Goal: Entertainment & Leisure: Consume media (video, audio)

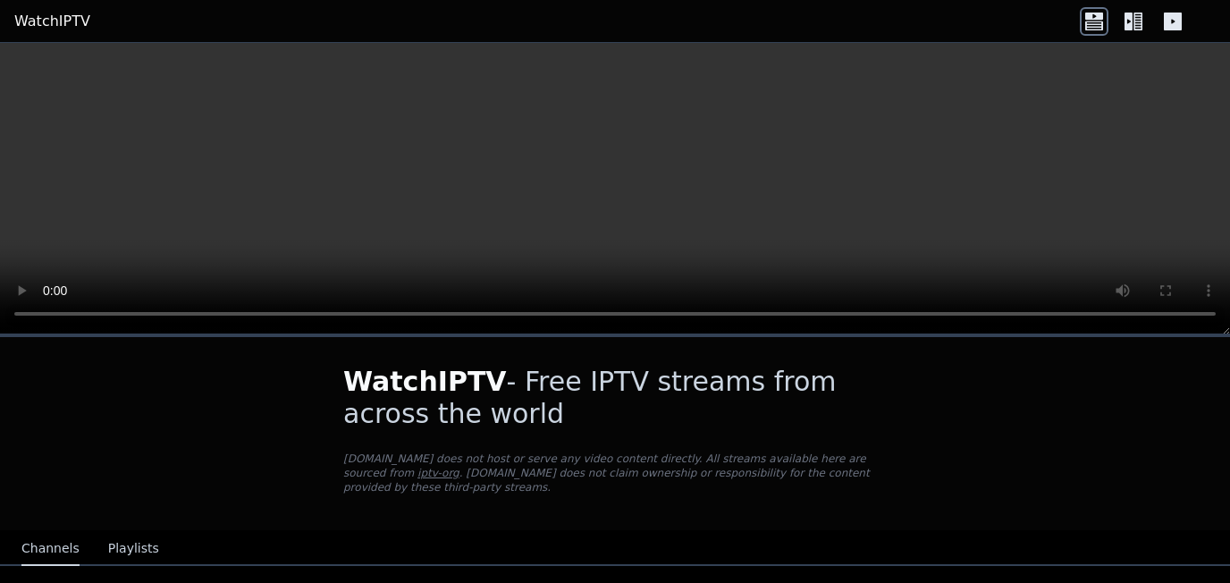
click at [1076, 74] on video at bounding box center [615, 188] width 1230 height 291
click at [653, 231] on video at bounding box center [615, 188] width 1230 height 291
click at [880, 509] on div "WatchIPTV - Free IPTV streams from across the world WatchIPTV.xyz does not host…" at bounding box center [615, 433] width 601 height 193
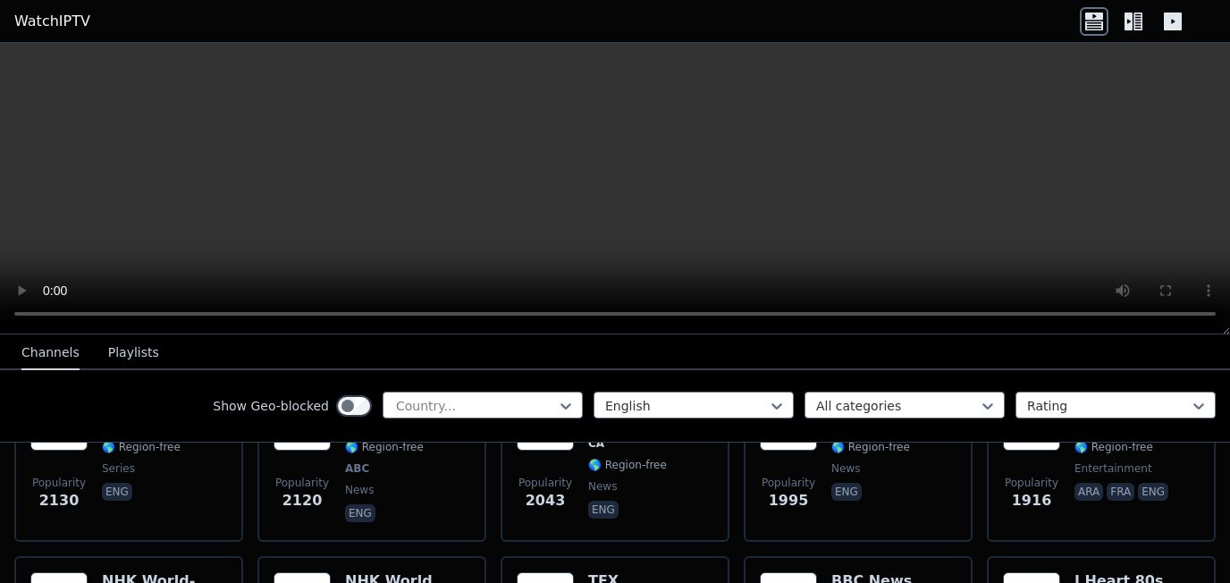
scroll to position [536, 0]
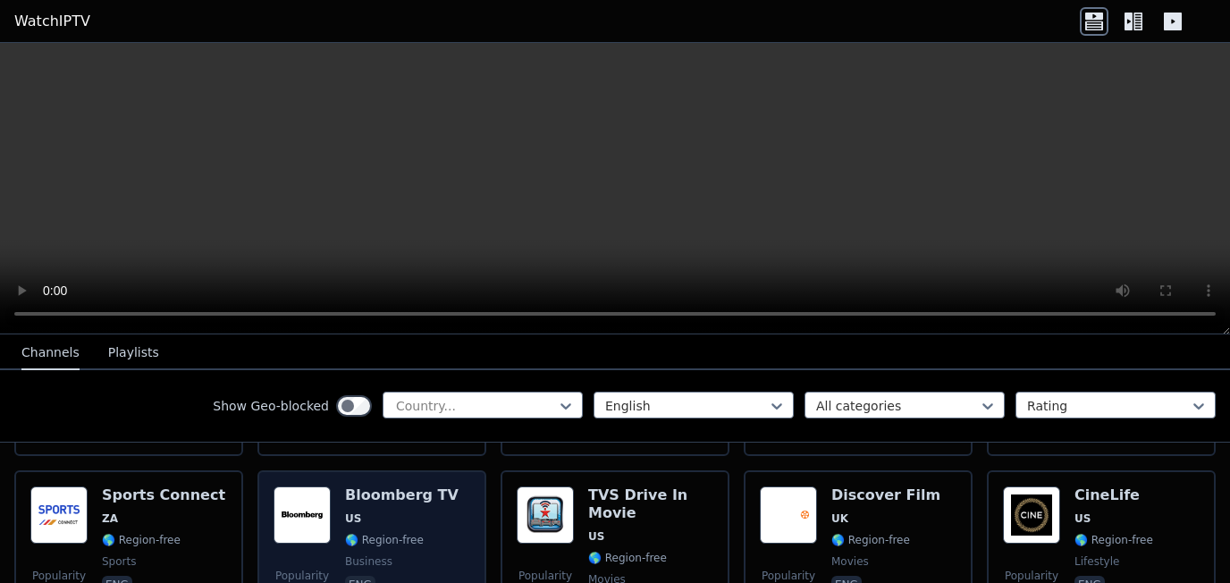
click at [380, 510] on div "Bloomberg TV US 🌎 Region-free business eng" at bounding box center [402, 550] width 114 height 129
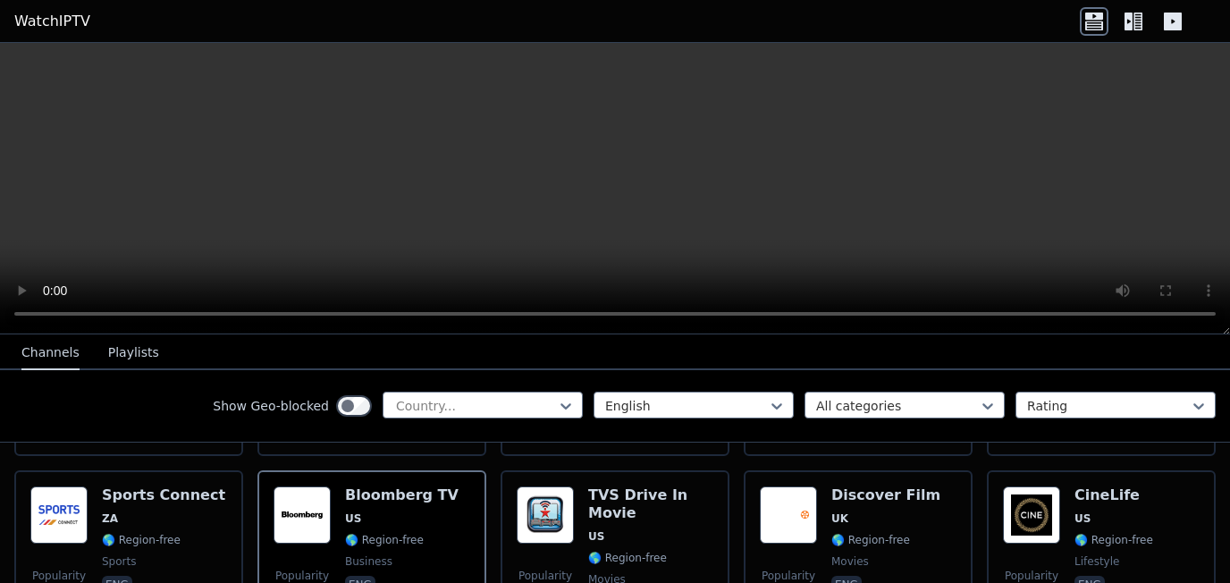
click at [1105, 201] on video at bounding box center [615, 188] width 1230 height 291
click at [548, 236] on video at bounding box center [615, 188] width 1230 height 291
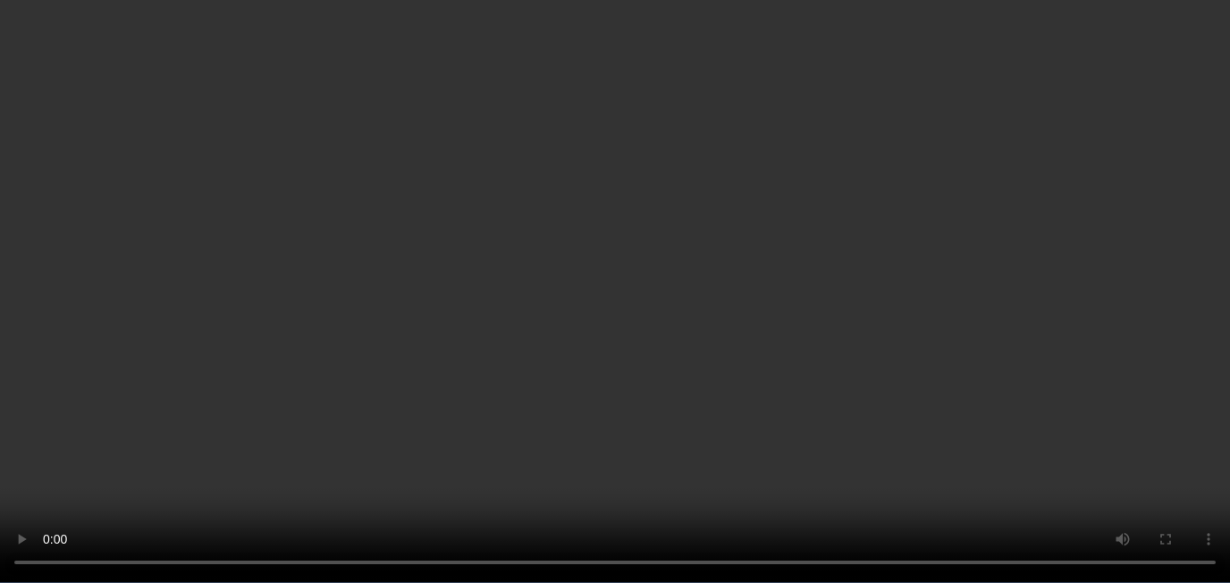
scroll to position [804, 0]
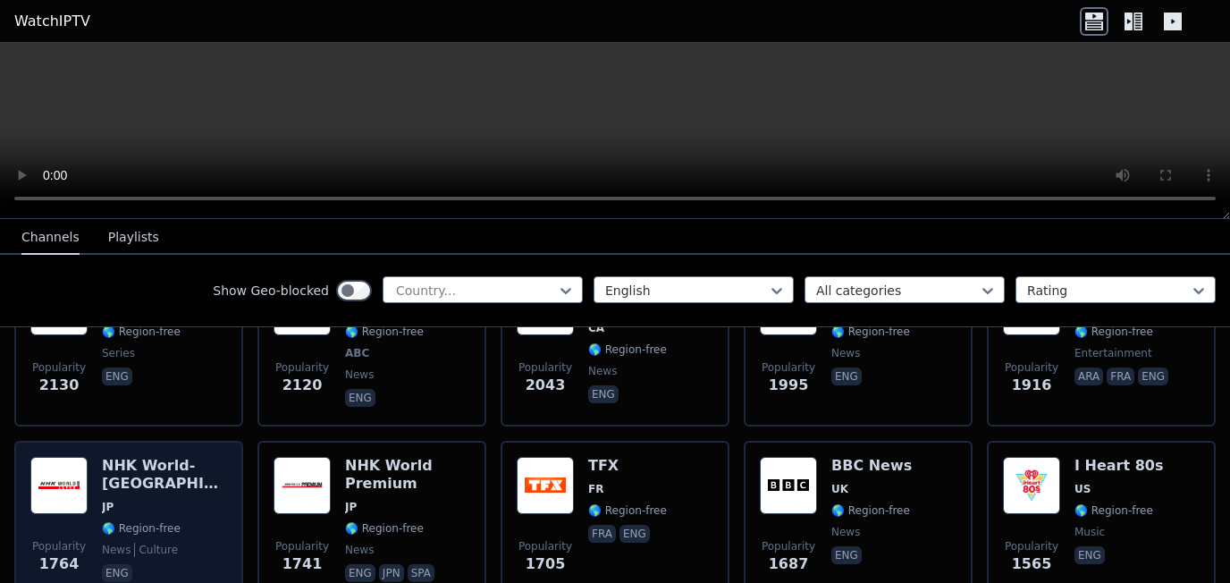
click at [83, 484] on img at bounding box center [58, 485] width 57 height 57
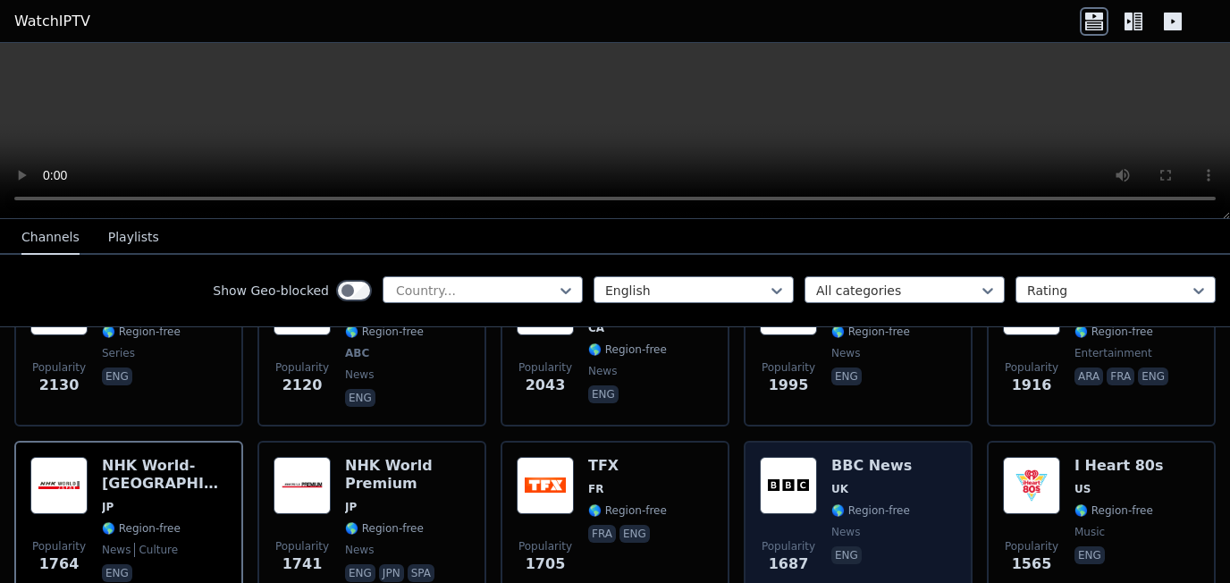
click at [860, 482] on span "UK" at bounding box center [871, 489] width 80 height 14
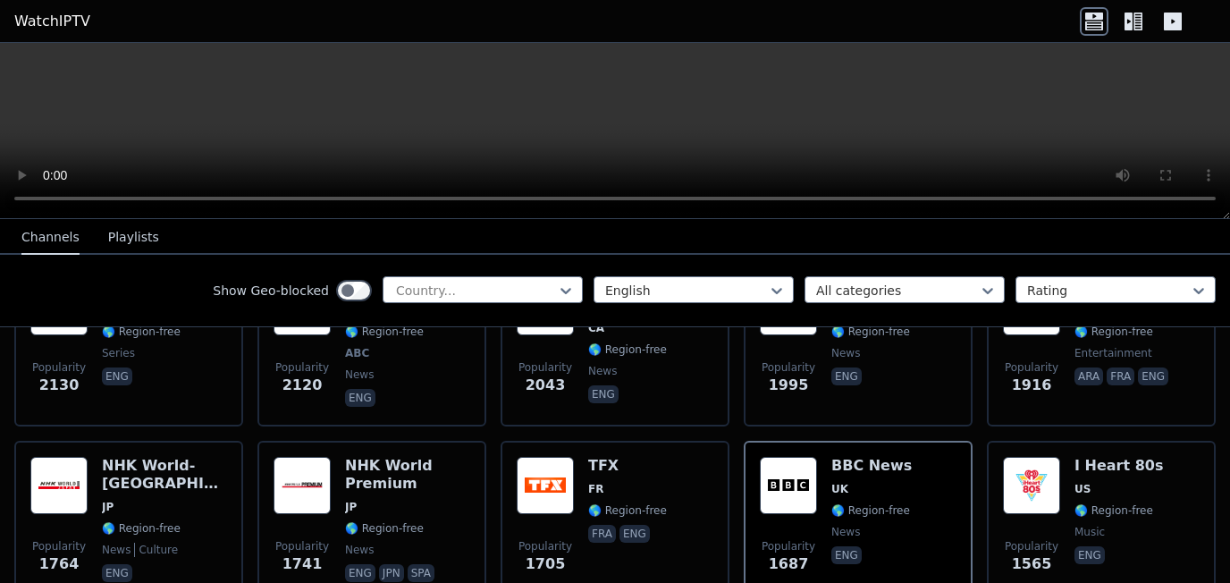
click at [1168, 219] on video at bounding box center [615, 131] width 1230 height 176
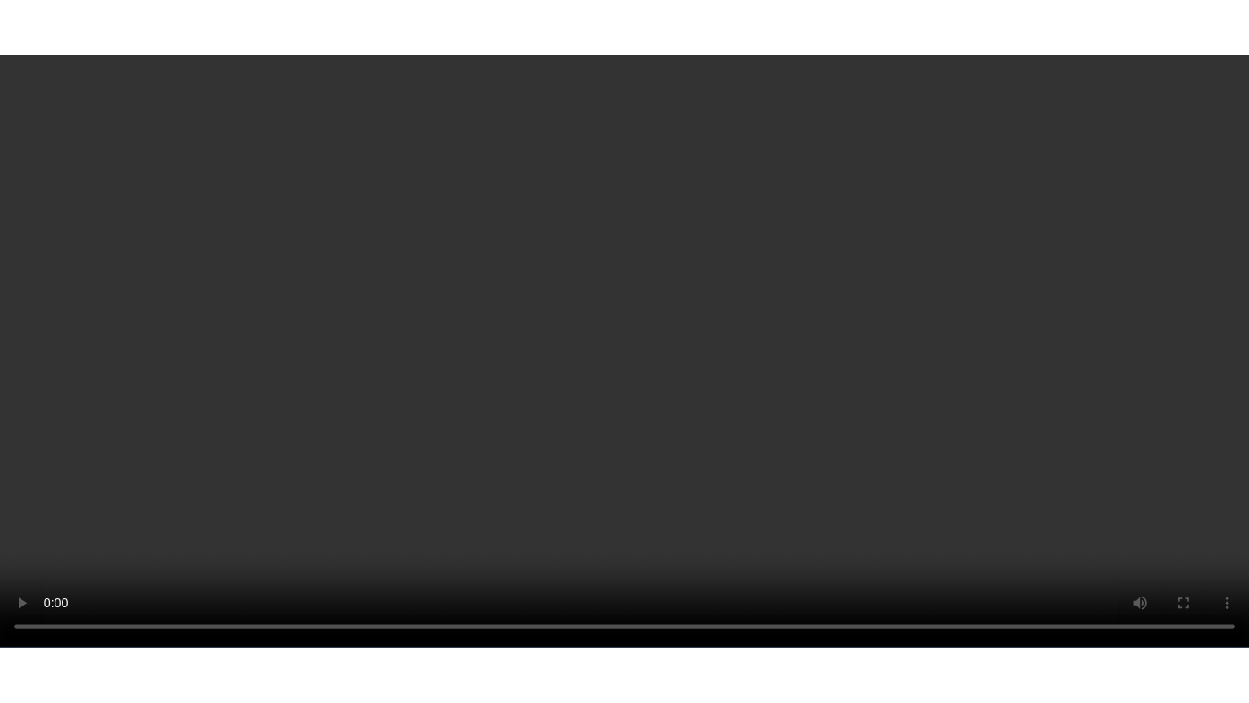
scroll to position [1877, 0]
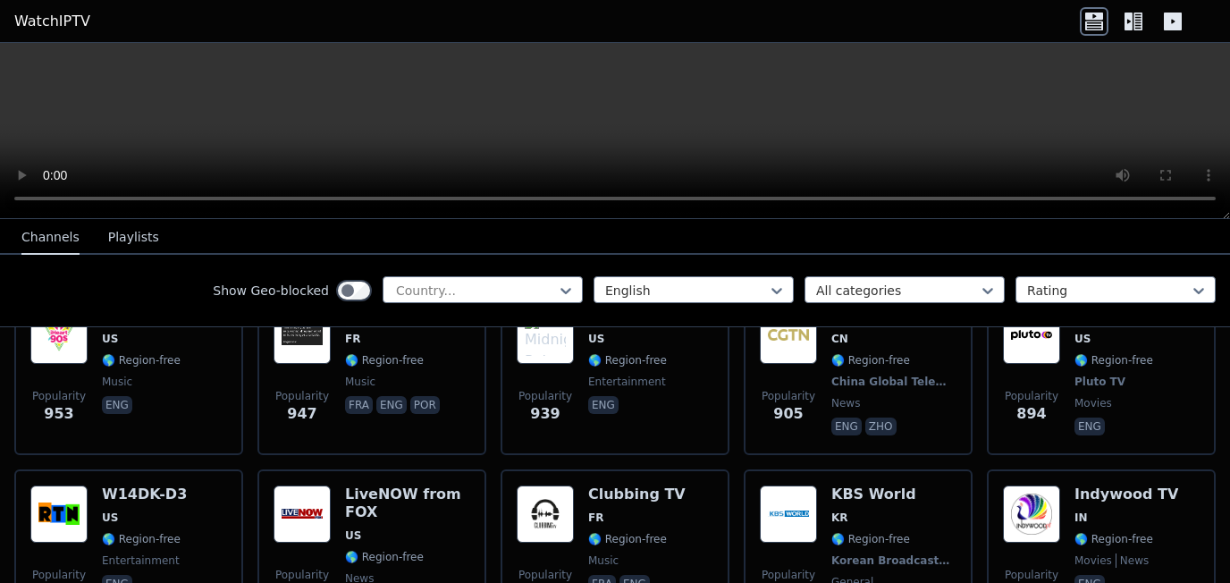
click at [1175, 219] on video at bounding box center [615, 131] width 1230 height 176
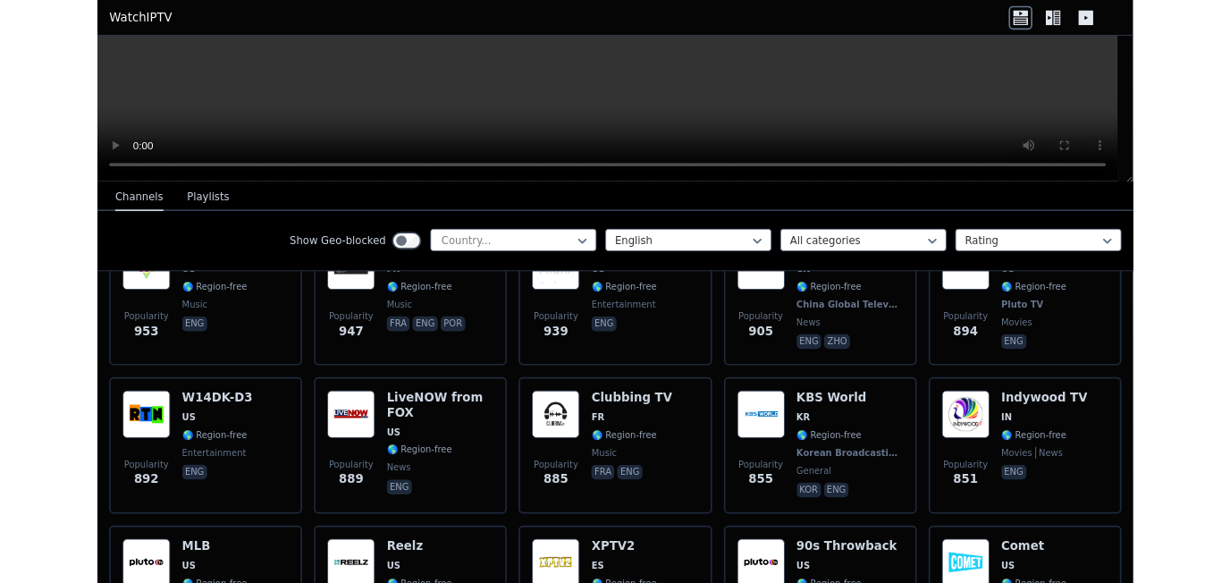
scroll to position [1859, 0]
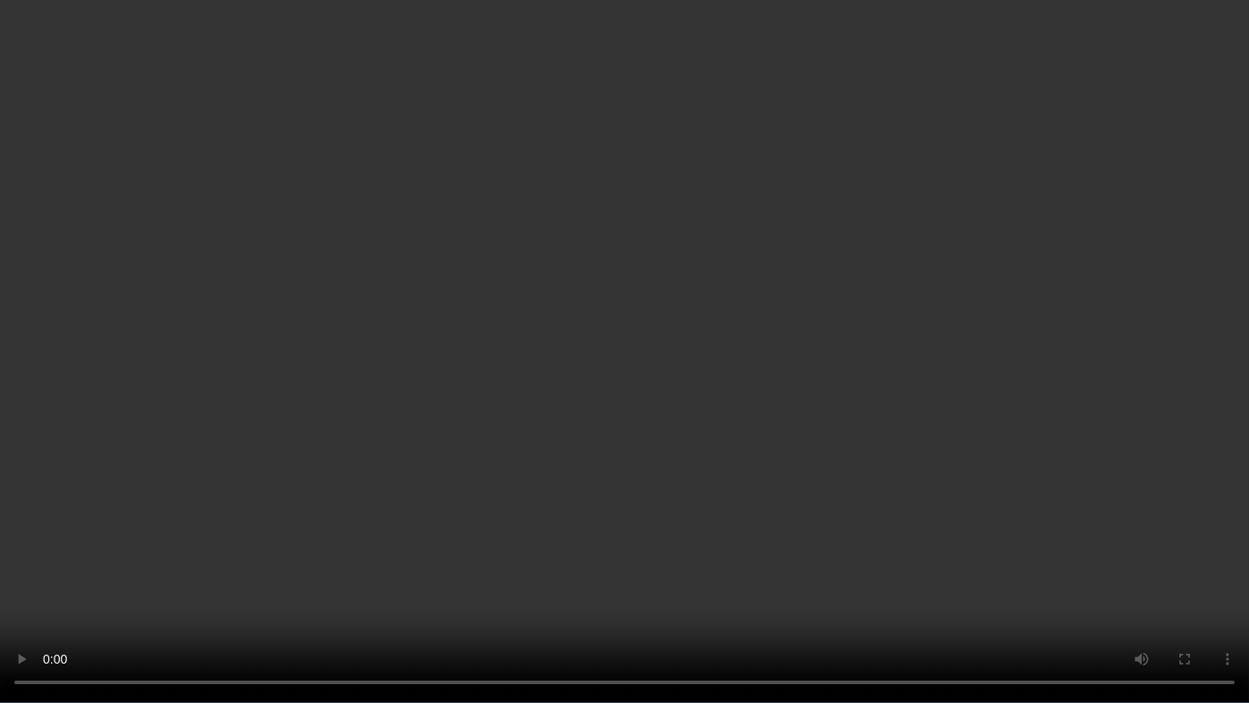
click at [817, 347] on video at bounding box center [624, 351] width 1249 height 703
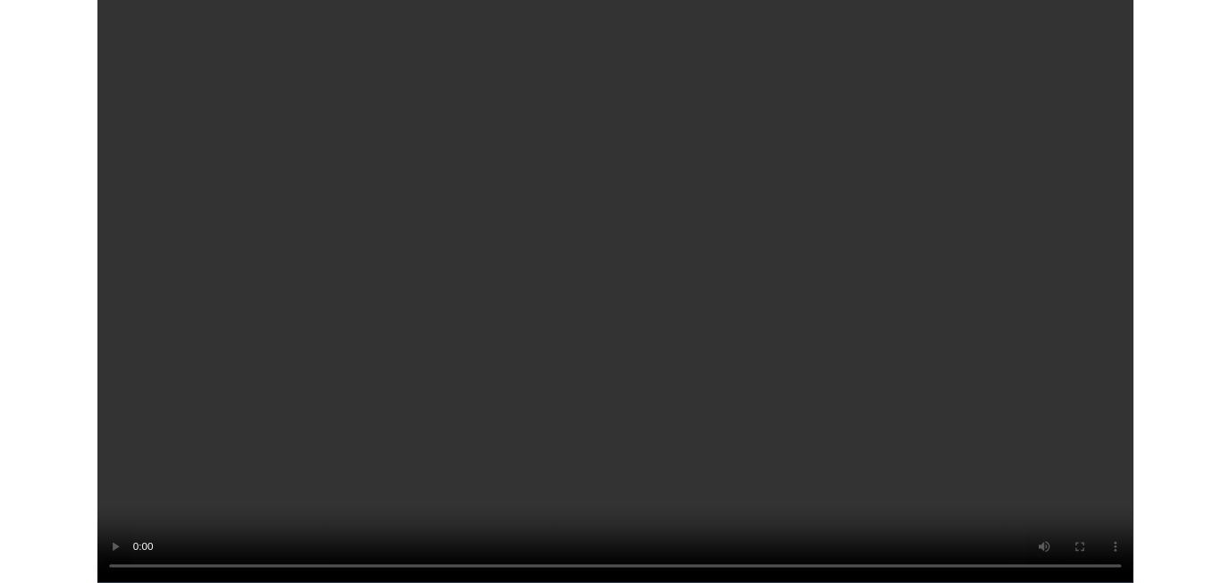
scroll to position [1877, 0]
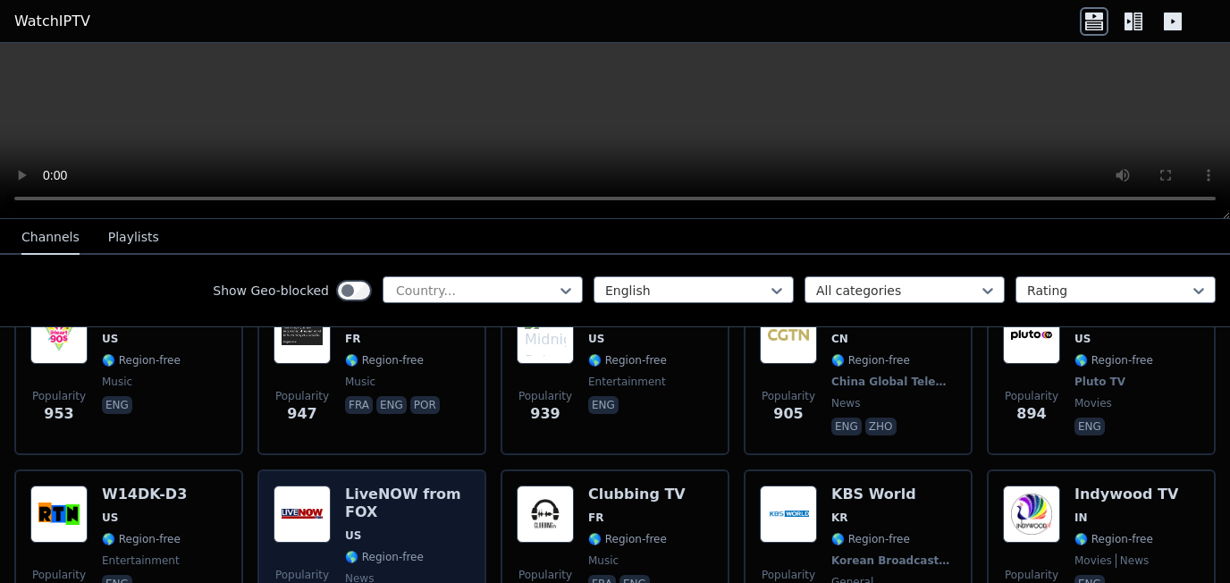
click at [314, 485] on img at bounding box center [302, 513] width 57 height 57
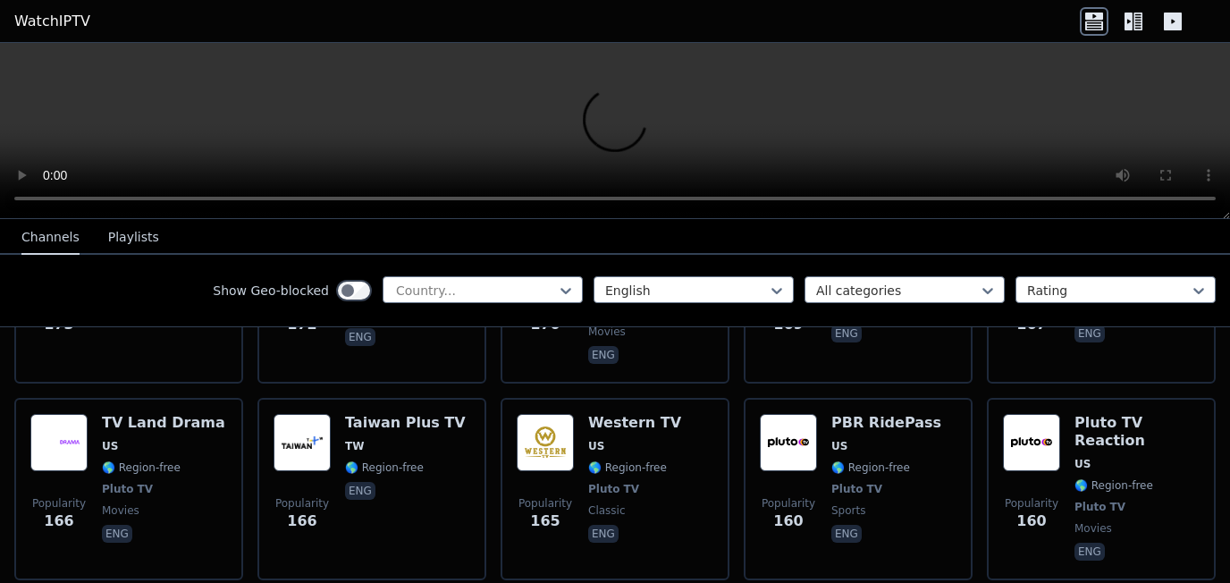
scroll to position [9189, 0]
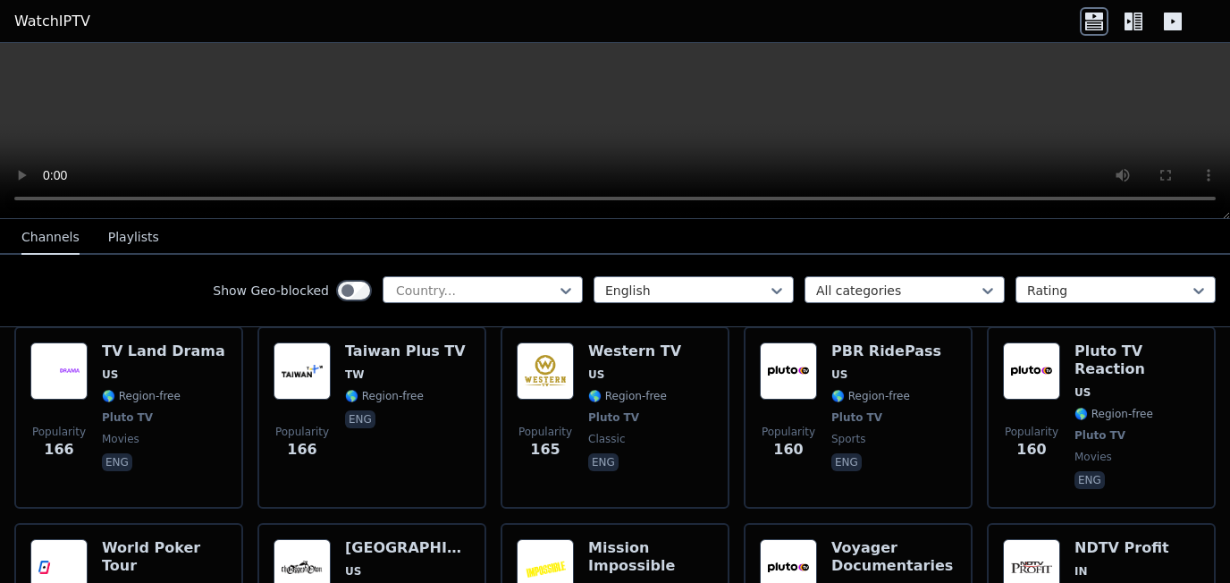
click at [1190, 286] on icon at bounding box center [1199, 291] width 18 height 18
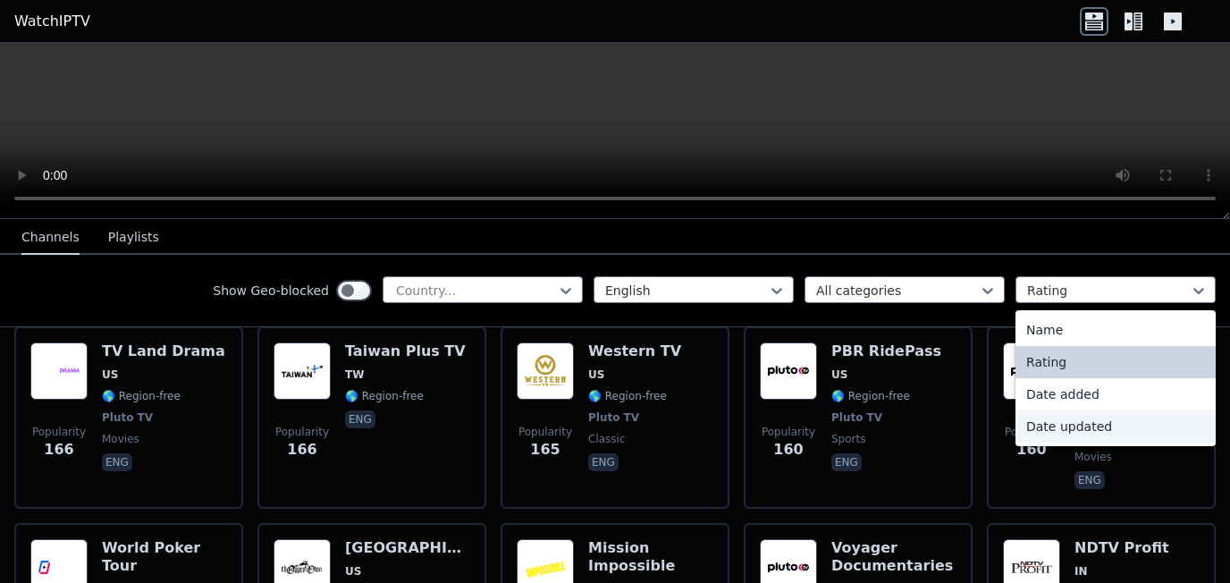
click at [1104, 430] on div "Date updated" at bounding box center [1115, 426] width 200 height 32
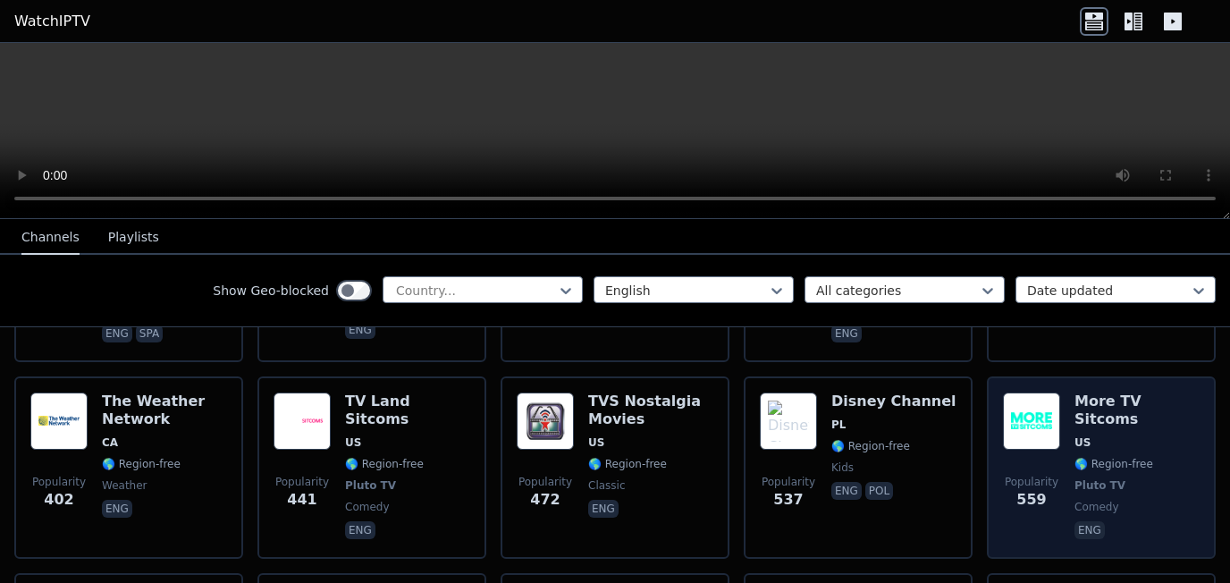
scroll to position [804, 0]
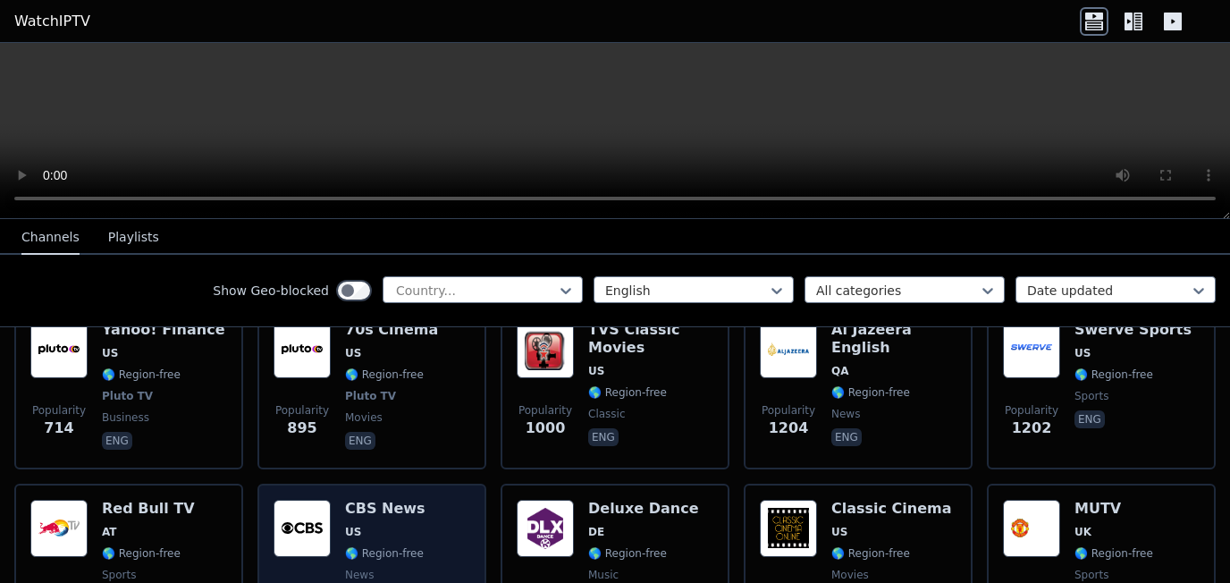
click at [362, 568] on span "news" at bounding box center [359, 575] width 29 height 14
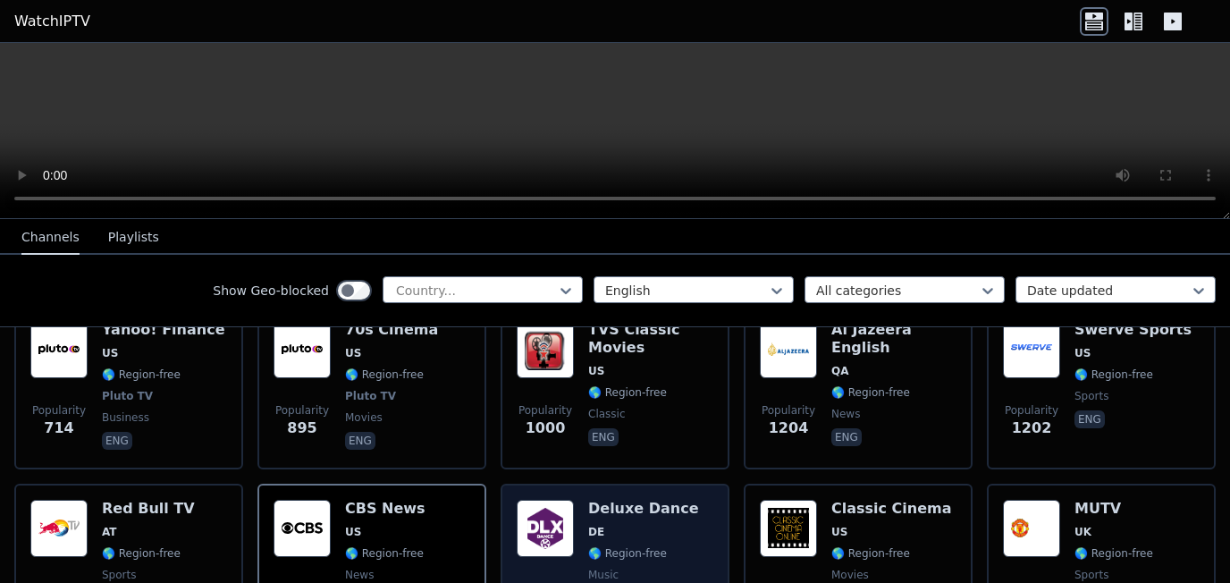
click at [602, 500] on div "Deluxe Dance DE 🌎 Region-free music eng" at bounding box center [643, 564] width 111 height 129
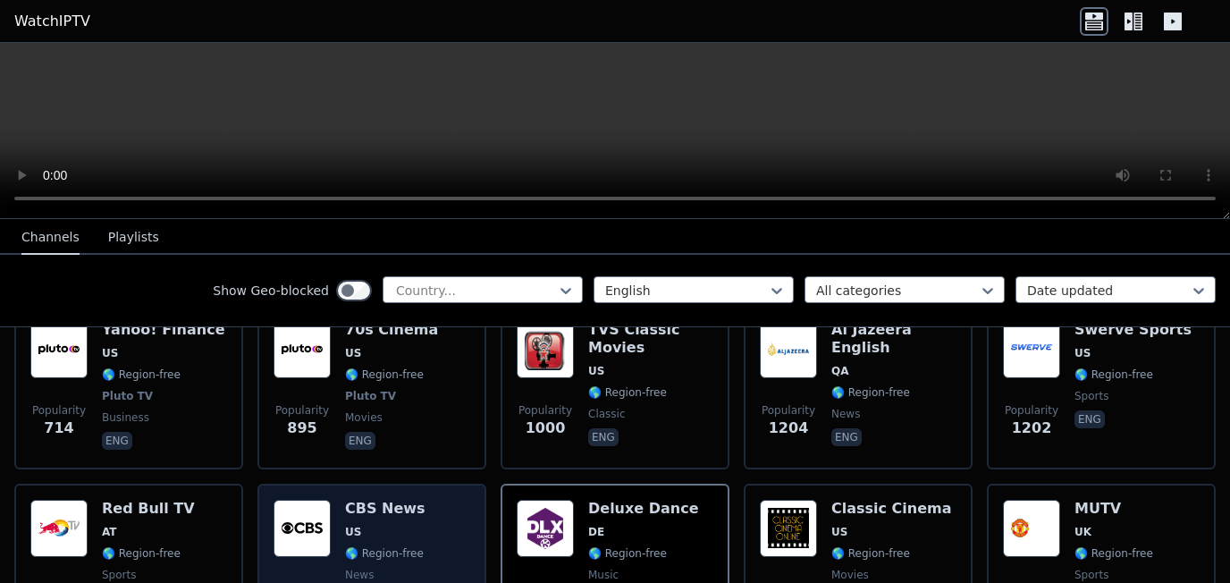
click at [374, 546] on span "🌎 Region-free" at bounding box center [384, 553] width 79 height 14
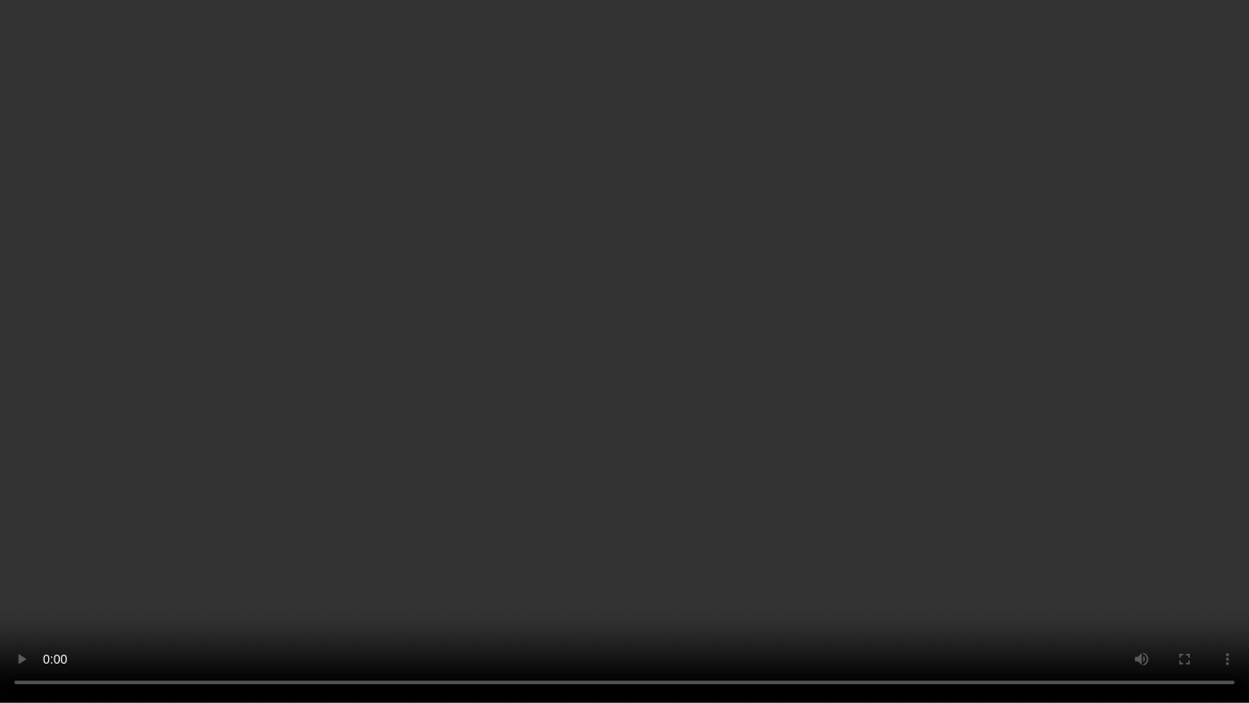
click at [765, 199] on video at bounding box center [624, 351] width 1249 height 703
click at [1068, 447] on video at bounding box center [624, 351] width 1249 height 703
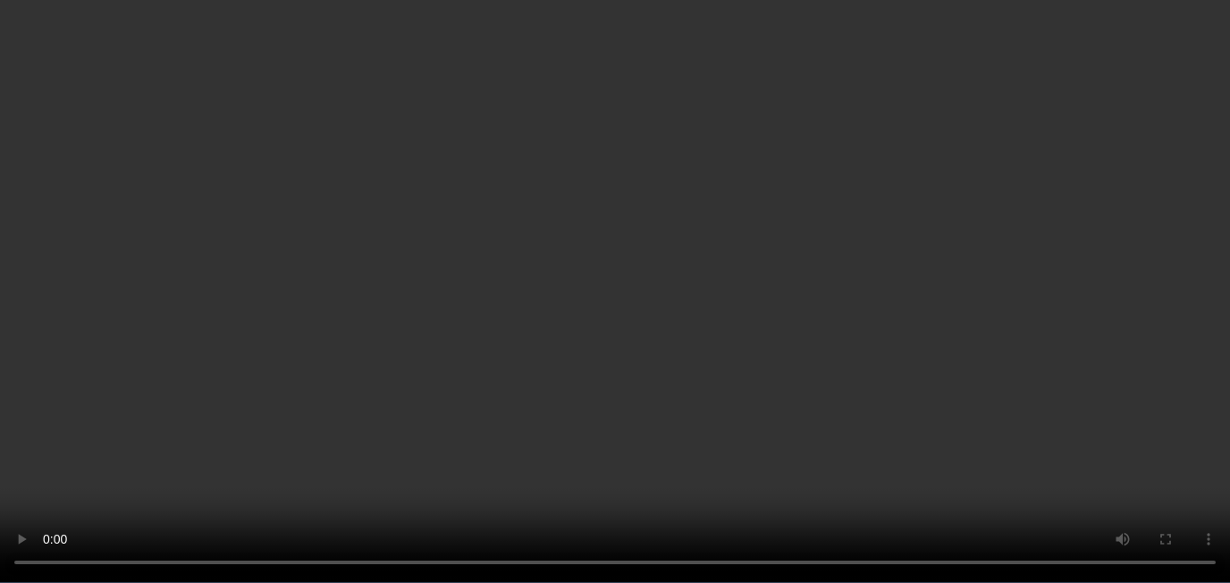
scroll to position [1341, 0]
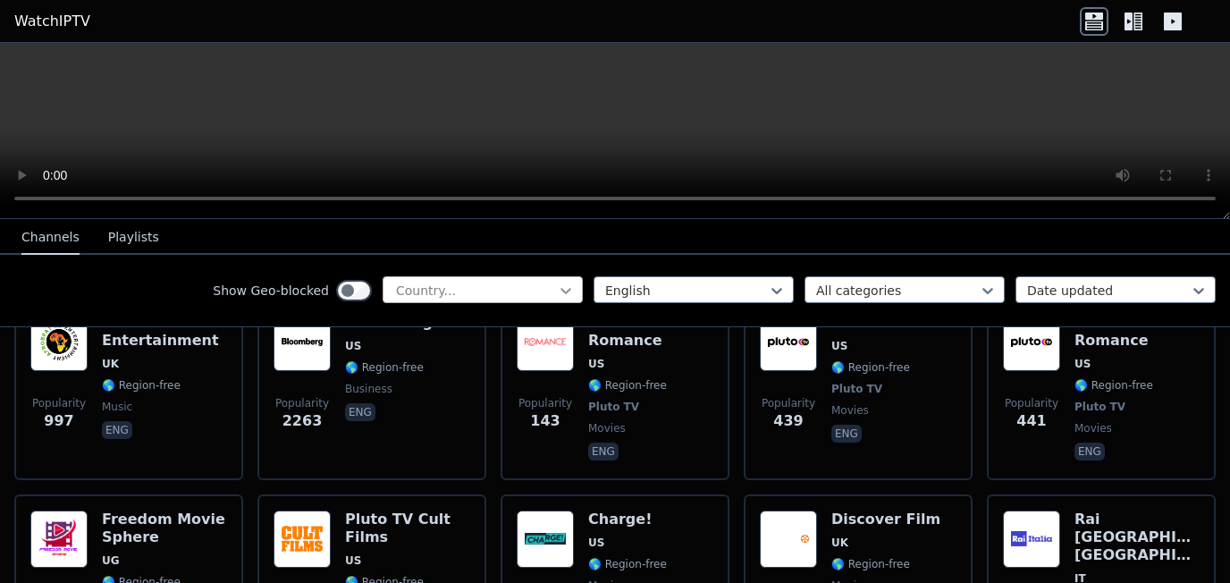
click at [557, 295] on icon at bounding box center [566, 291] width 18 height 18
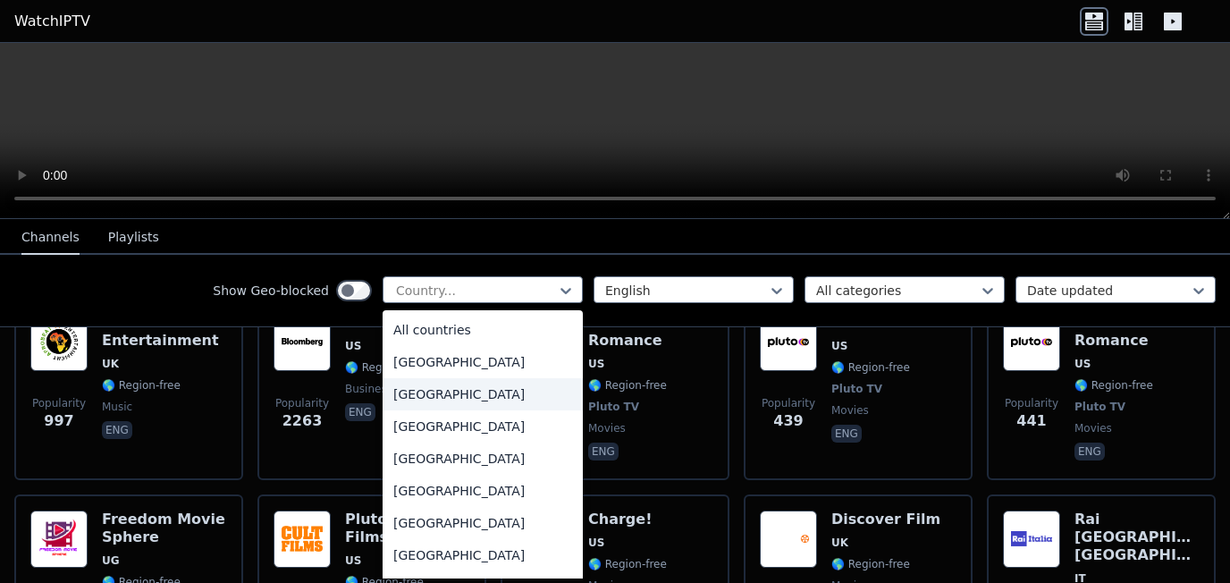
click at [414, 400] on div "[GEOGRAPHIC_DATA]" at bounding box center [483, 394] width 200 height 32
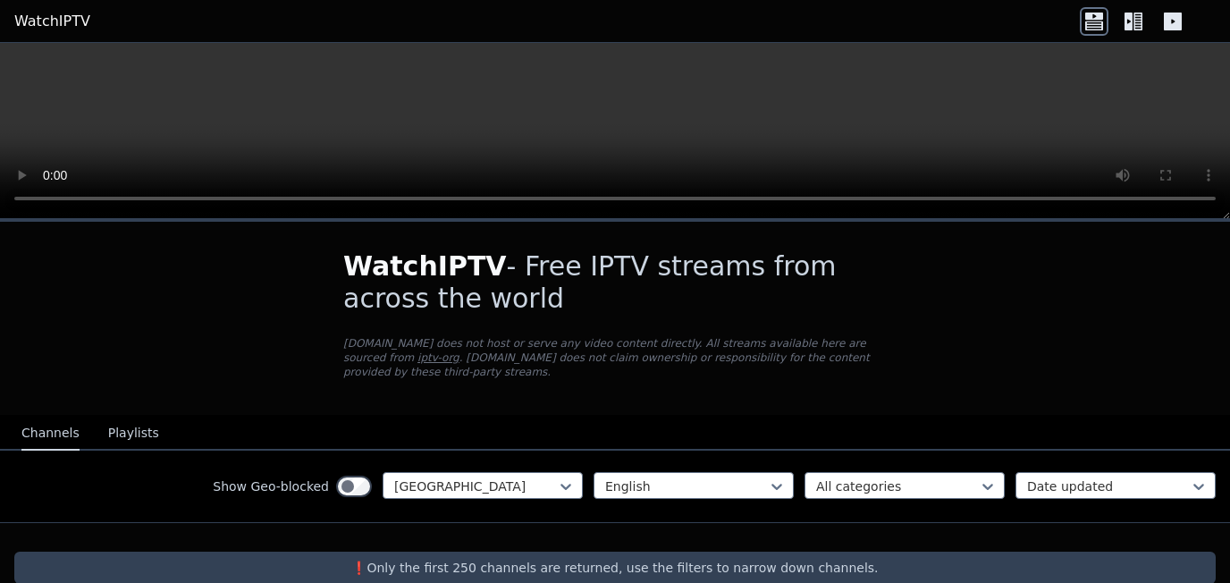
scroll to position [13, 0]
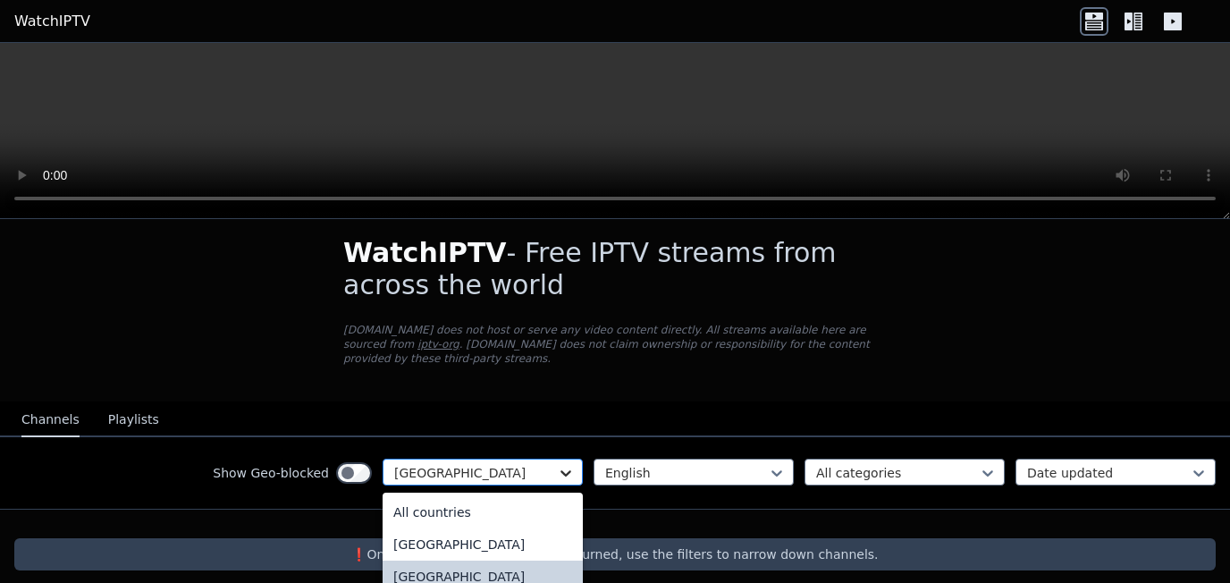
click at [557, 464] on icon at bounding box center [566, 473] width 18 height 18
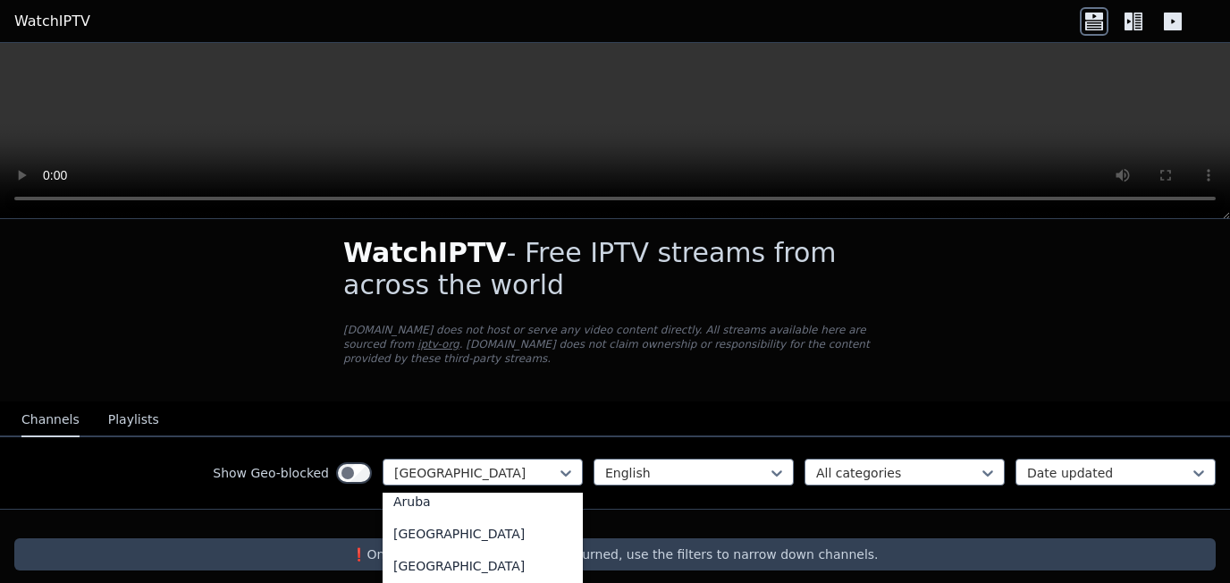
scroll to position [536, 0]
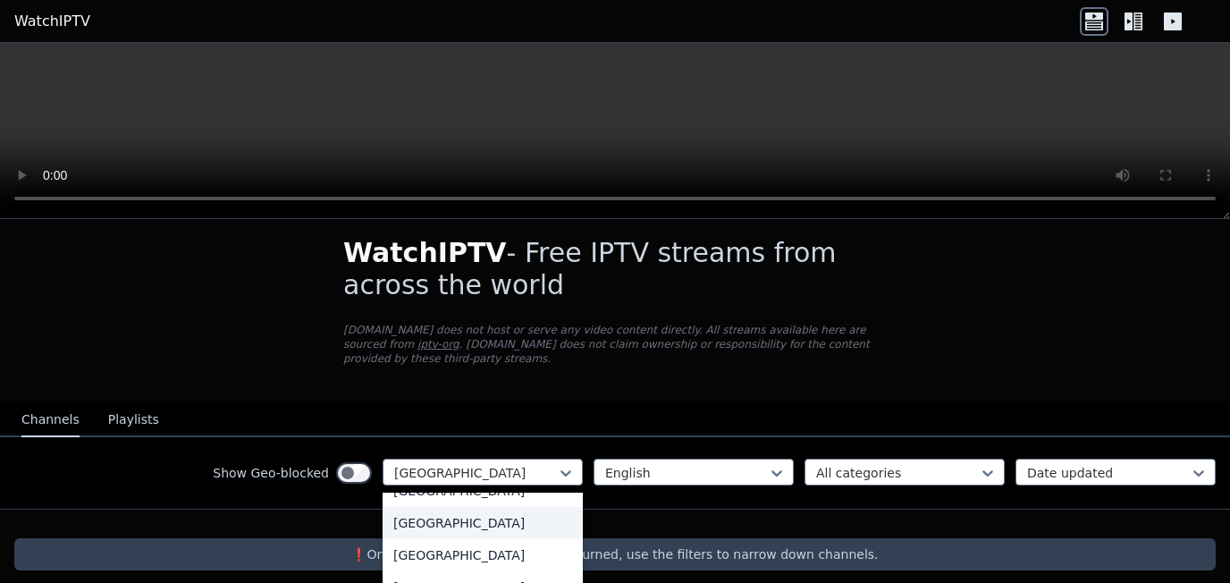
click at [456, 514] on div "[GEOGRAPHIC_DATA]" at bounding box center [483, 523] width 200 height 32
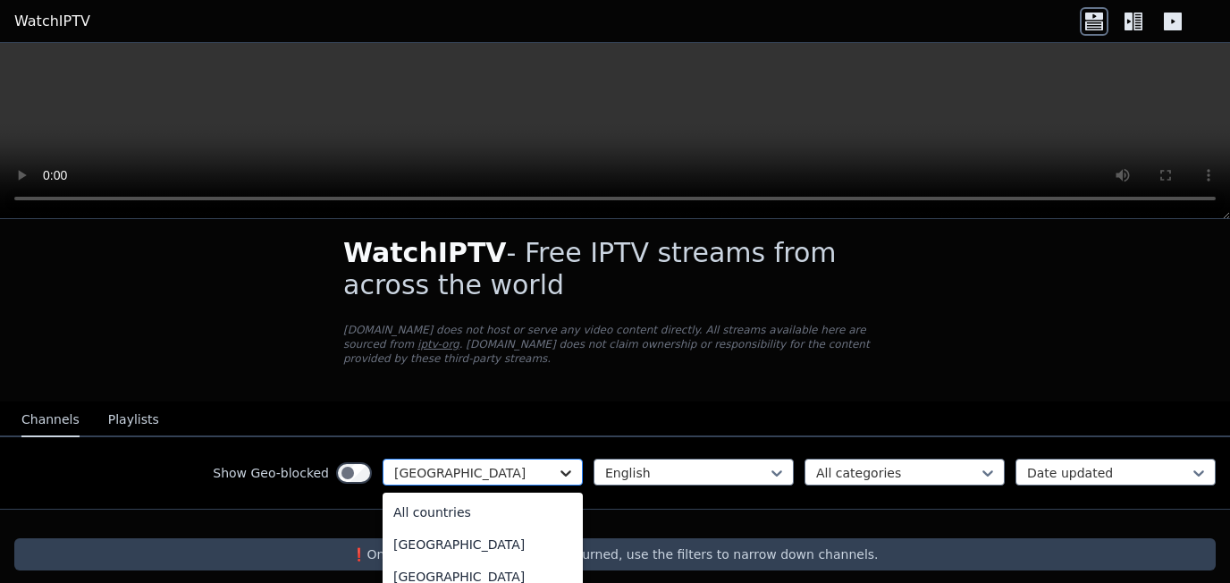
scroll to position [325, 0]
click at [557, 464] on icon at bounding box center [566, 473] width 18 height 18
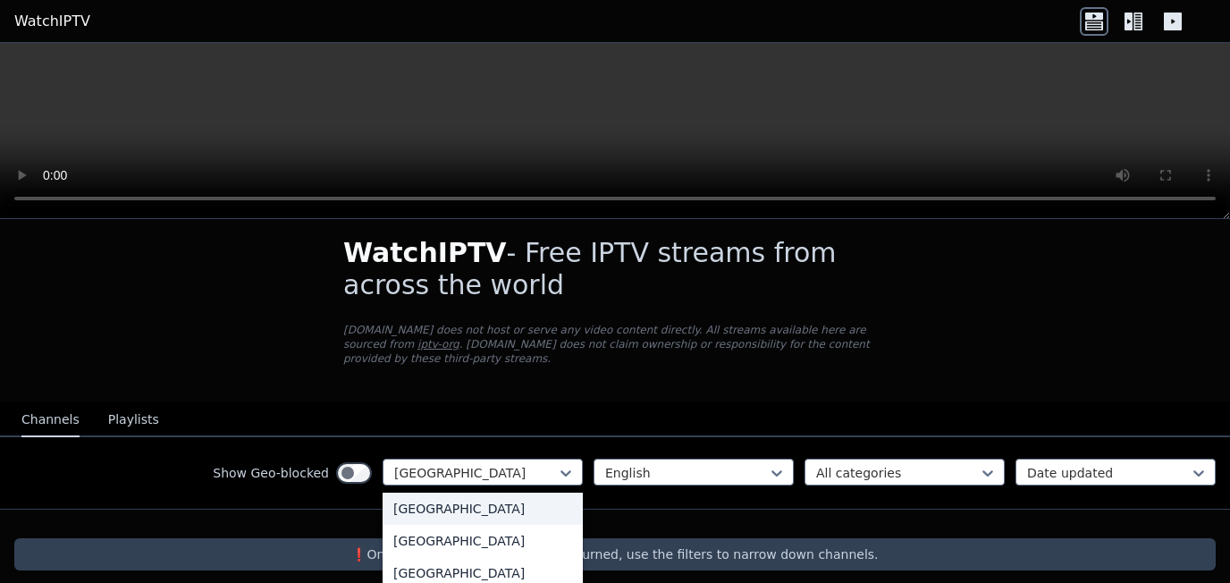
click at [416, 506] on div "[GEOGRAPHIC_DATA]" at bounding box center [483, 509] width 200 height 32
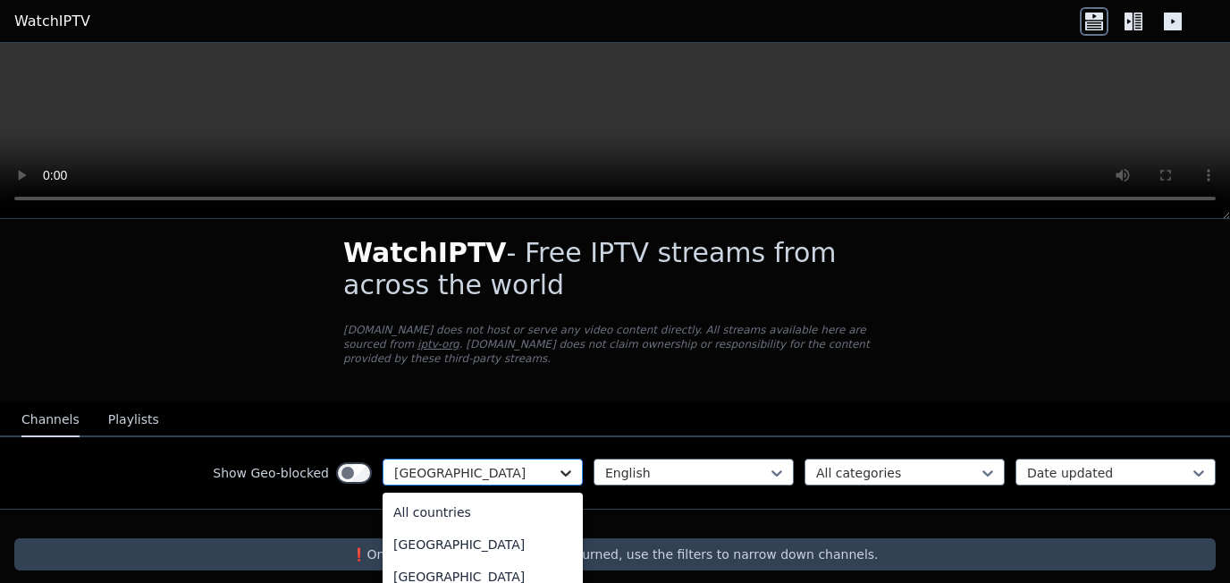
click at [557, 464] on icon at bounding box center [566, 473] width 18 height 18
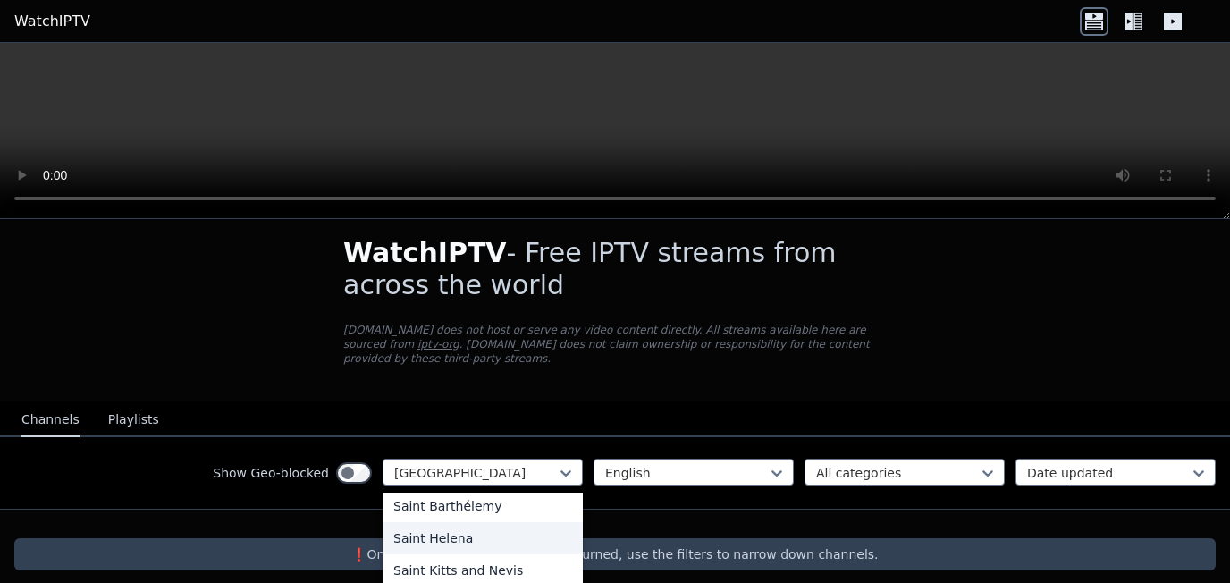
scroll to position [5313, 0]
click at [388, 514] on div "Seychelles" at bounding box center [483, 526] width 200 height 32
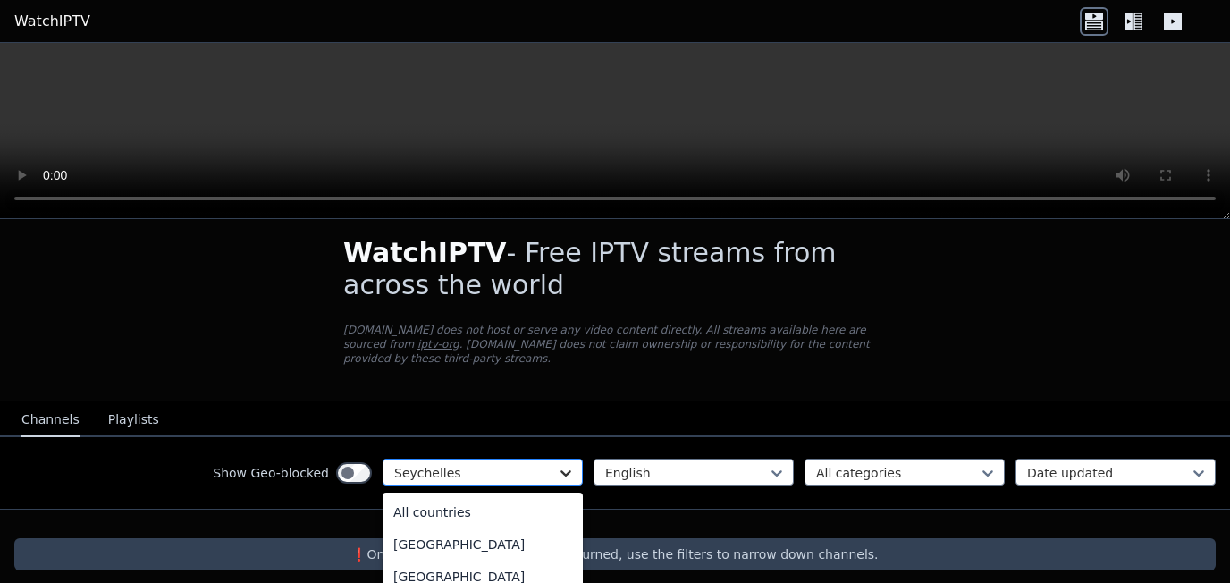
click at [560, 470] on icon at bounding box center [565, 473] width 11 height 6
click at [399, 503] on div "[GEOGRAPHIC_DATA]" at bounding box center [483, 519] width 200 height 32
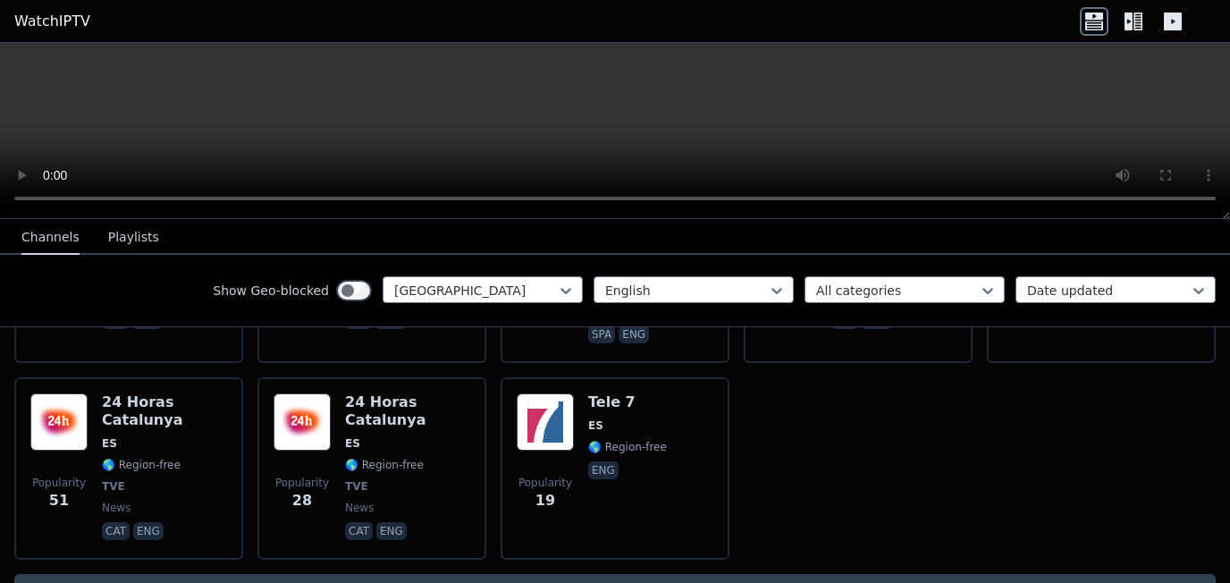
scroll to position [282, 0]
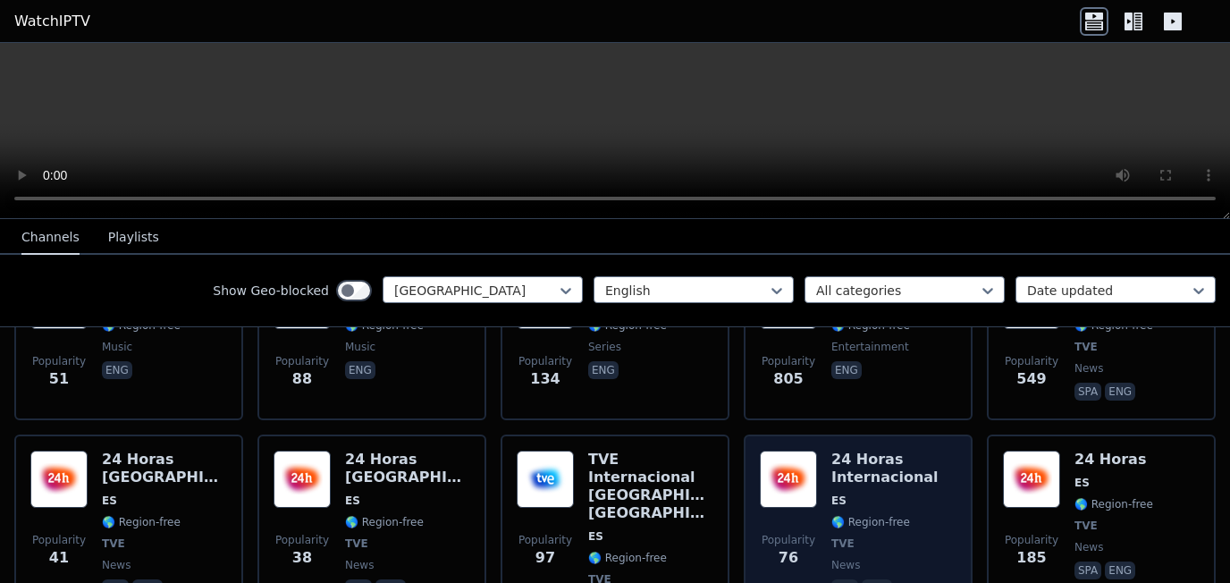
click at [883, 493] on span "ES" at bounding box center [893, 500] width 125 height 14
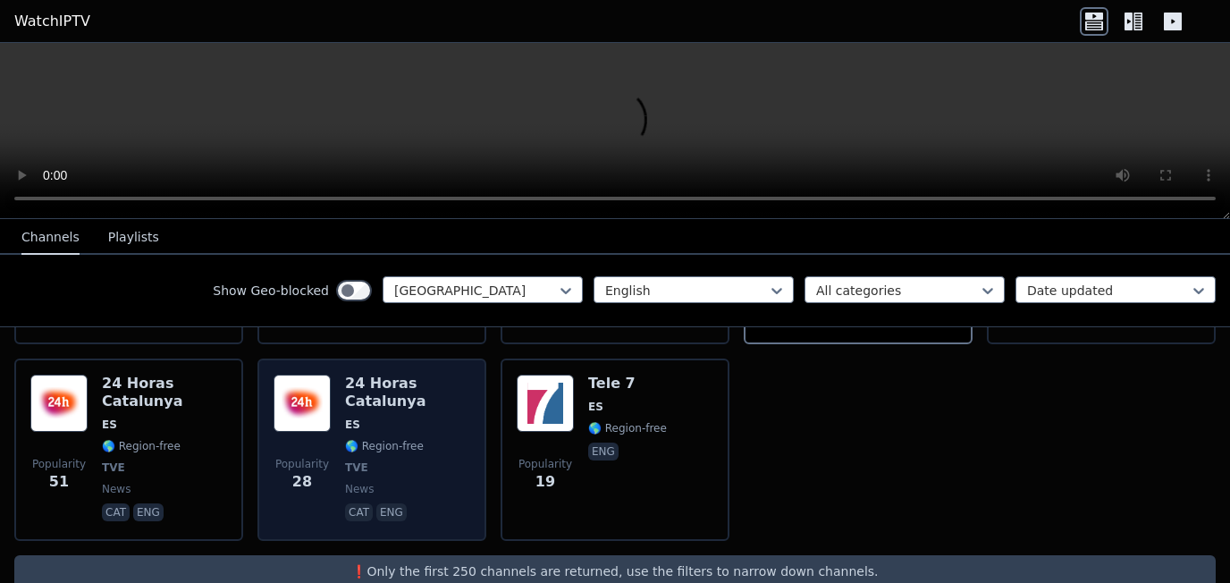
scroll to position [300, 0]
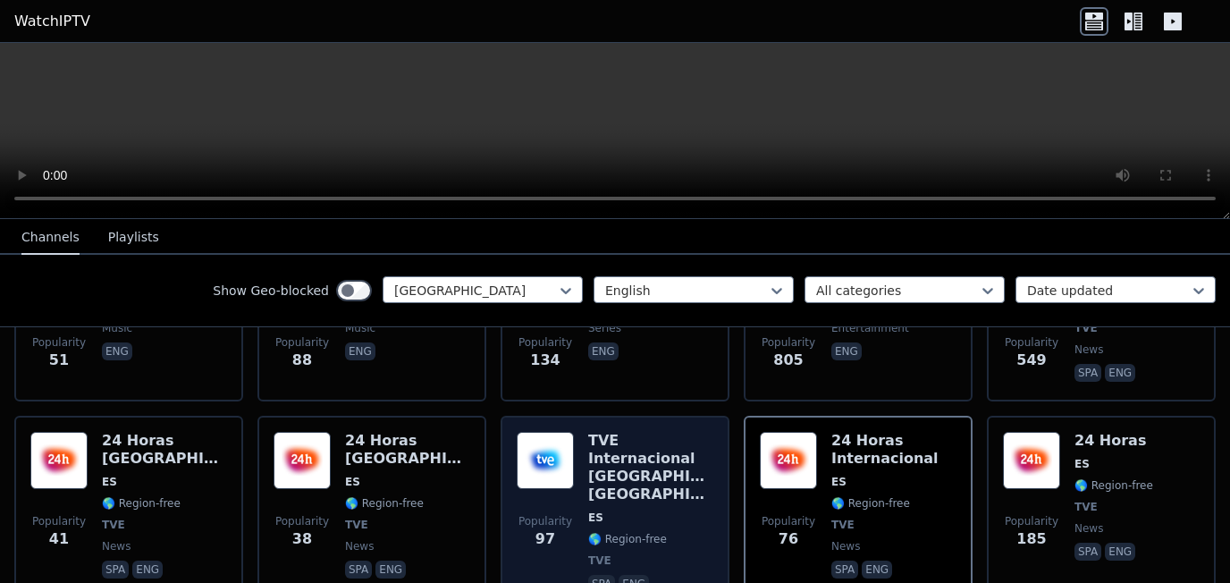
click at [613, 515] on div "TVE Internacional [GEOGRAPHIC_DATA]-[GEOGRAPHIC_DATA] ES 🌎 Region-free TVE spa …" at bounding box center [650, 514] width 125 height 164
